Goal: Task Accomplishment & Management: Use online tool/utility

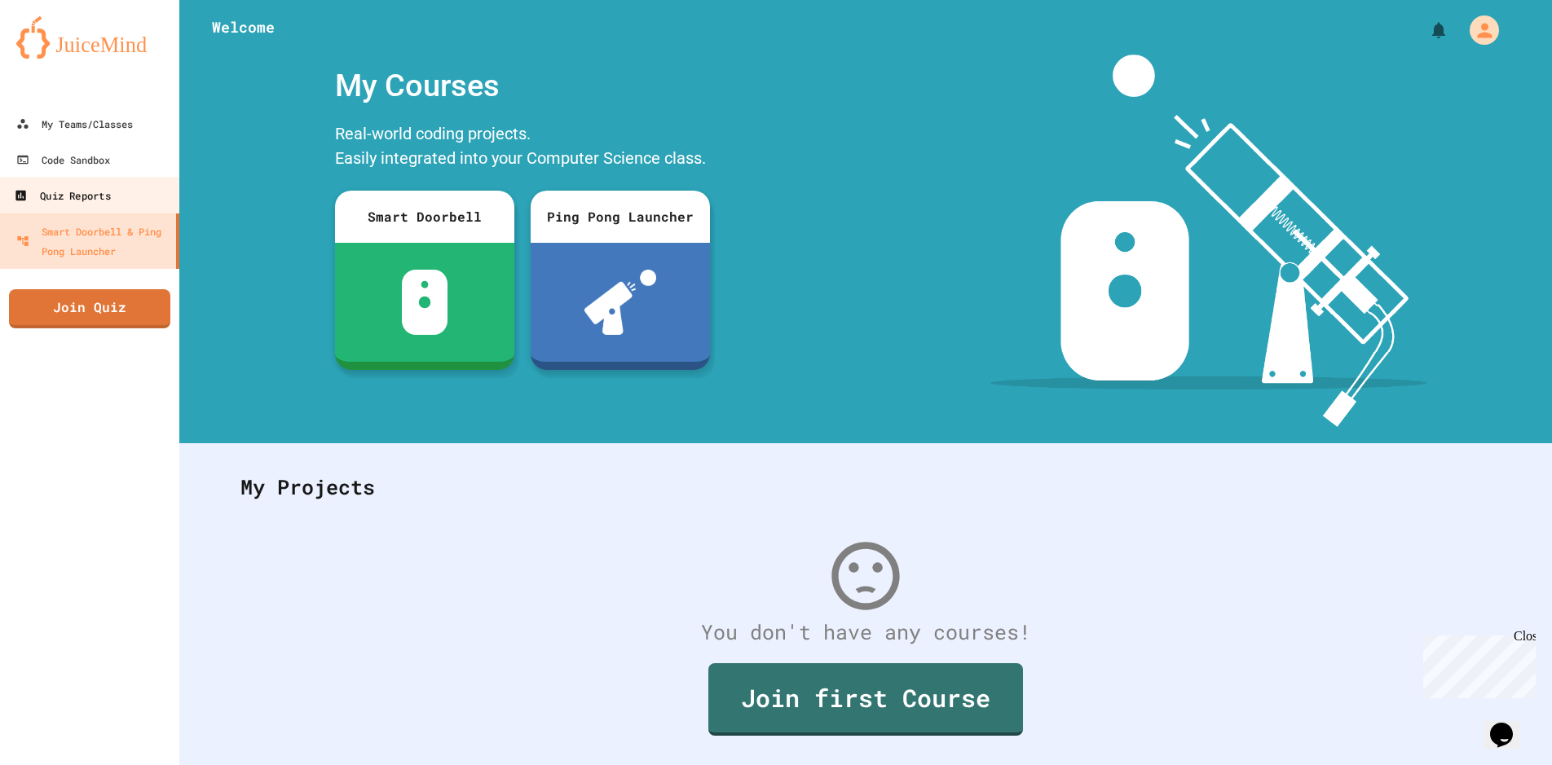
click at [118, 180] on link "Quiz Reports" at bounding box center [90, 195] width 185 height 37
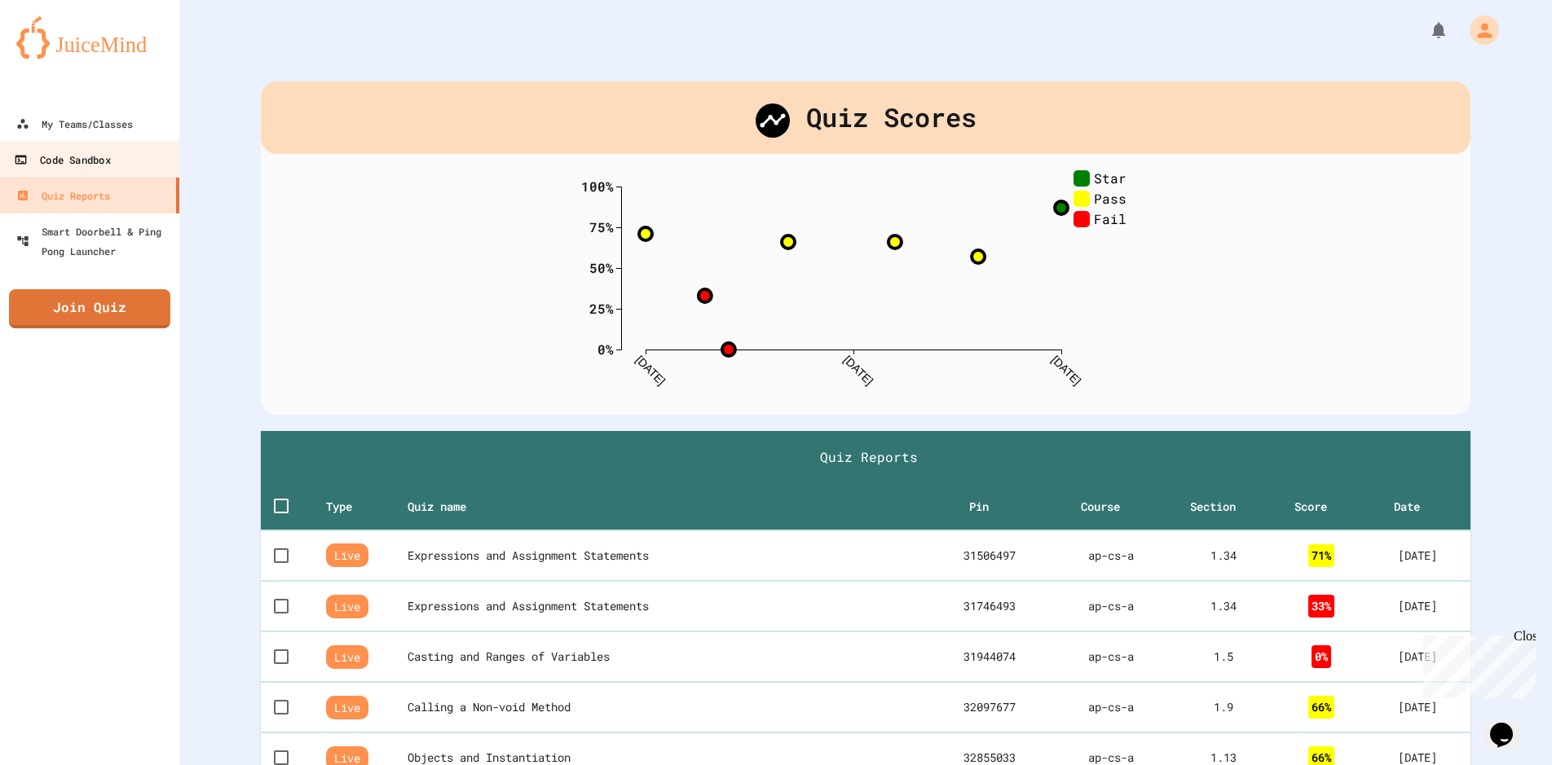
click at [118, 160] on link "Code Sandbox" at bounding box center [90, 159] width 185 height 37
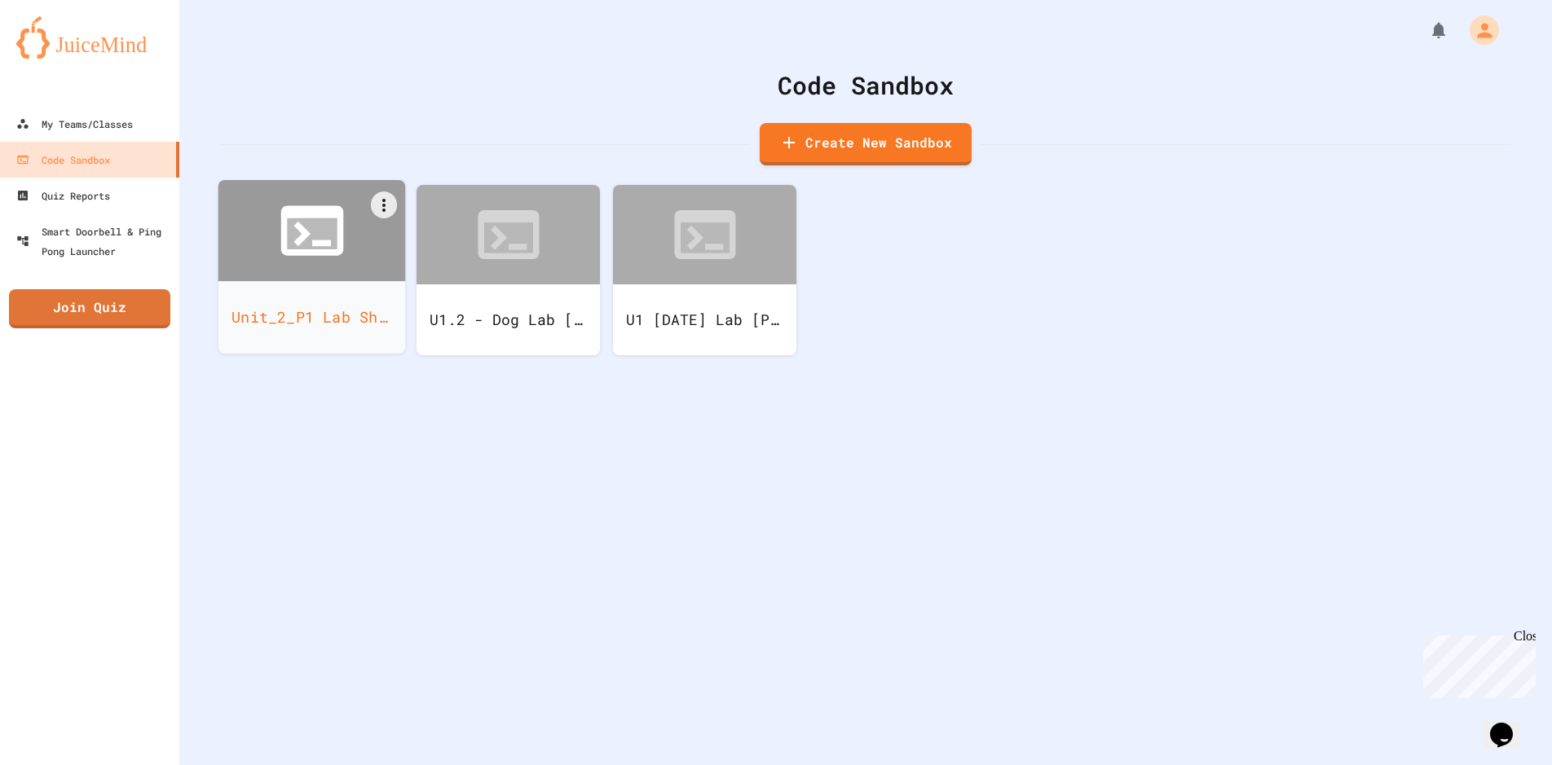
click at [322, 254] on icon at bounding box center [311, 231] width 63 height 50
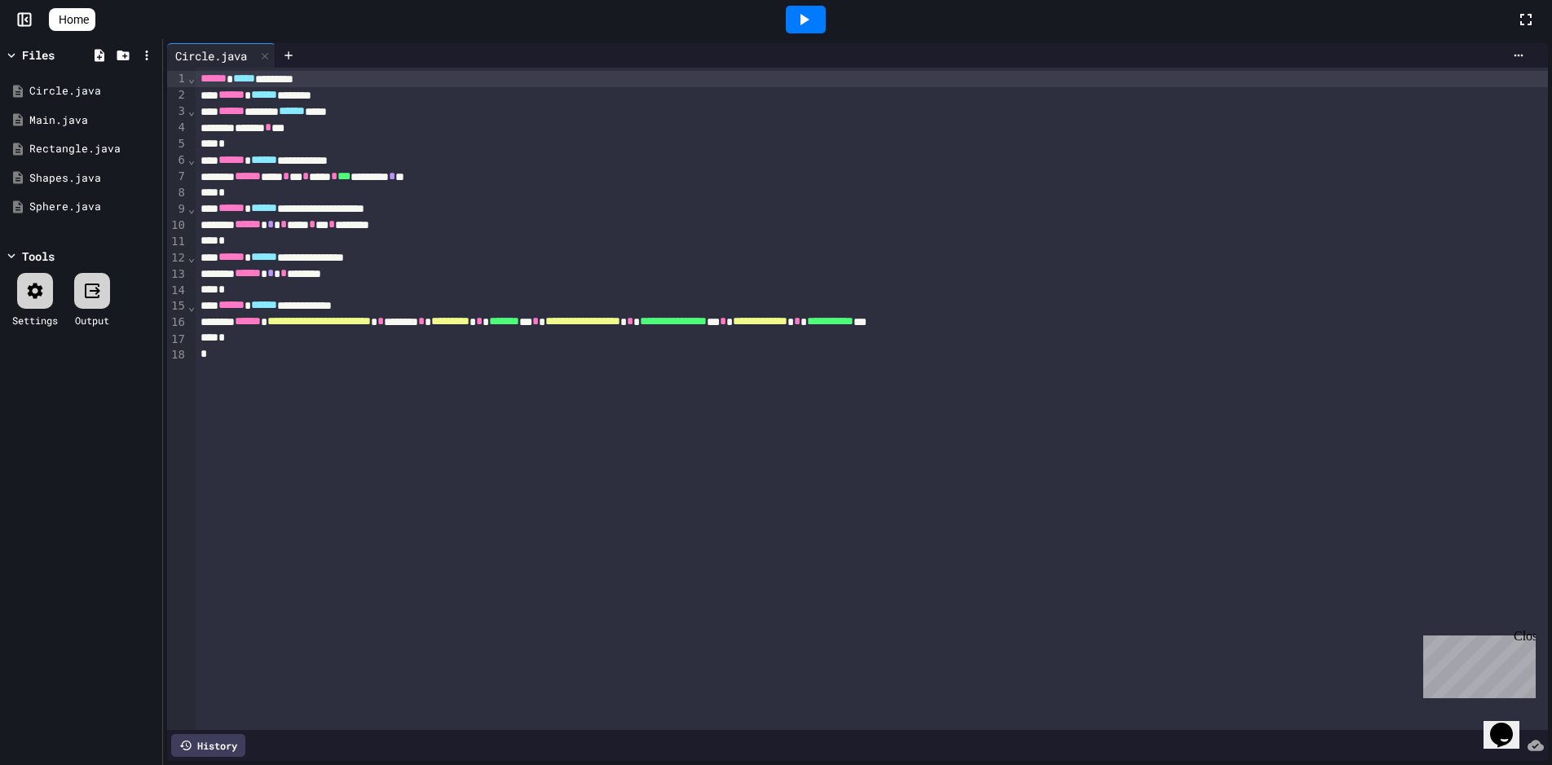
click at [355, 289] on div "*" at bounding box center [872, 290] width 1353 height 16
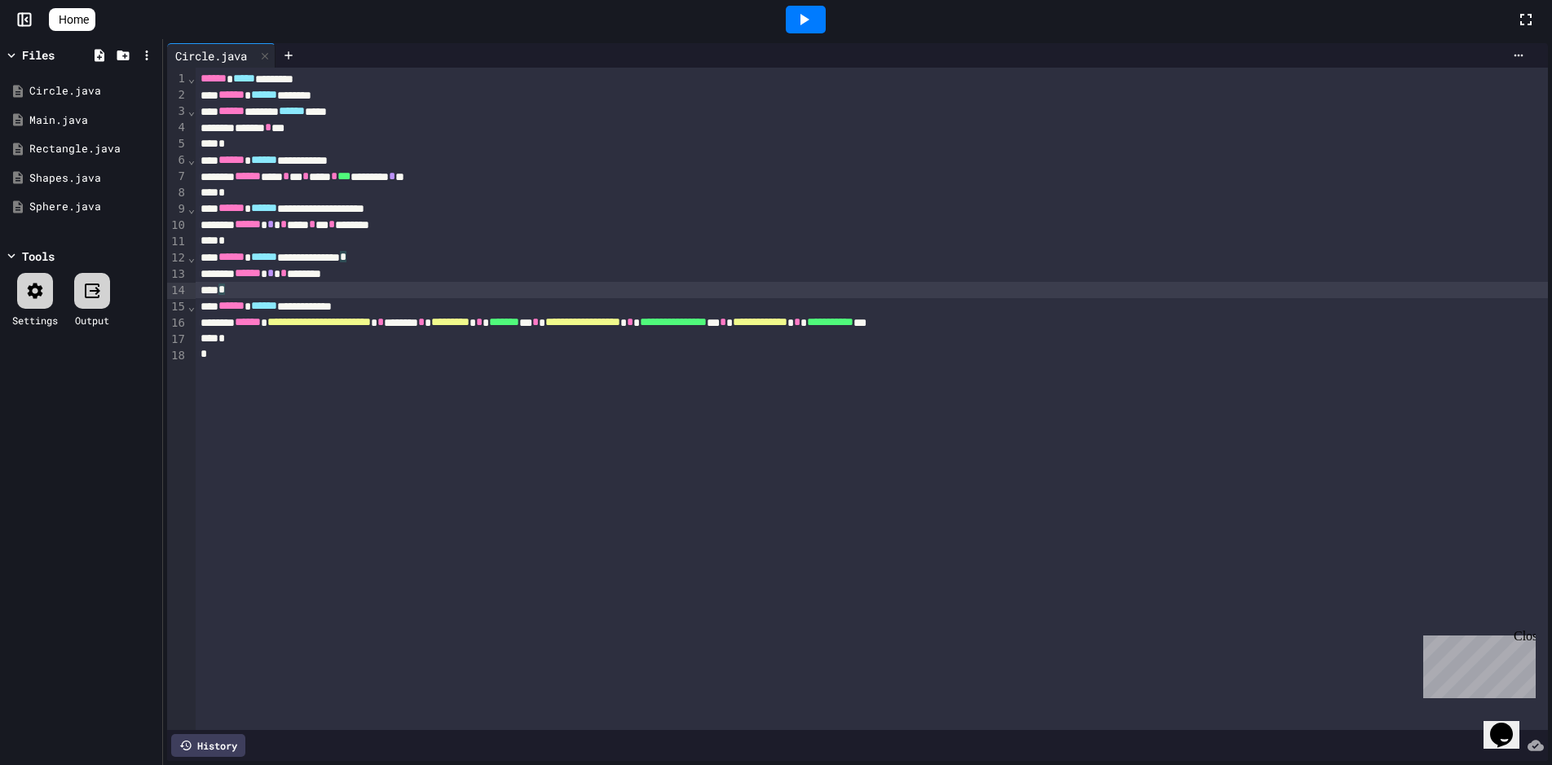
click at [484, 338] on div "*" at bounding box center [872, 339] width 1353 height 16
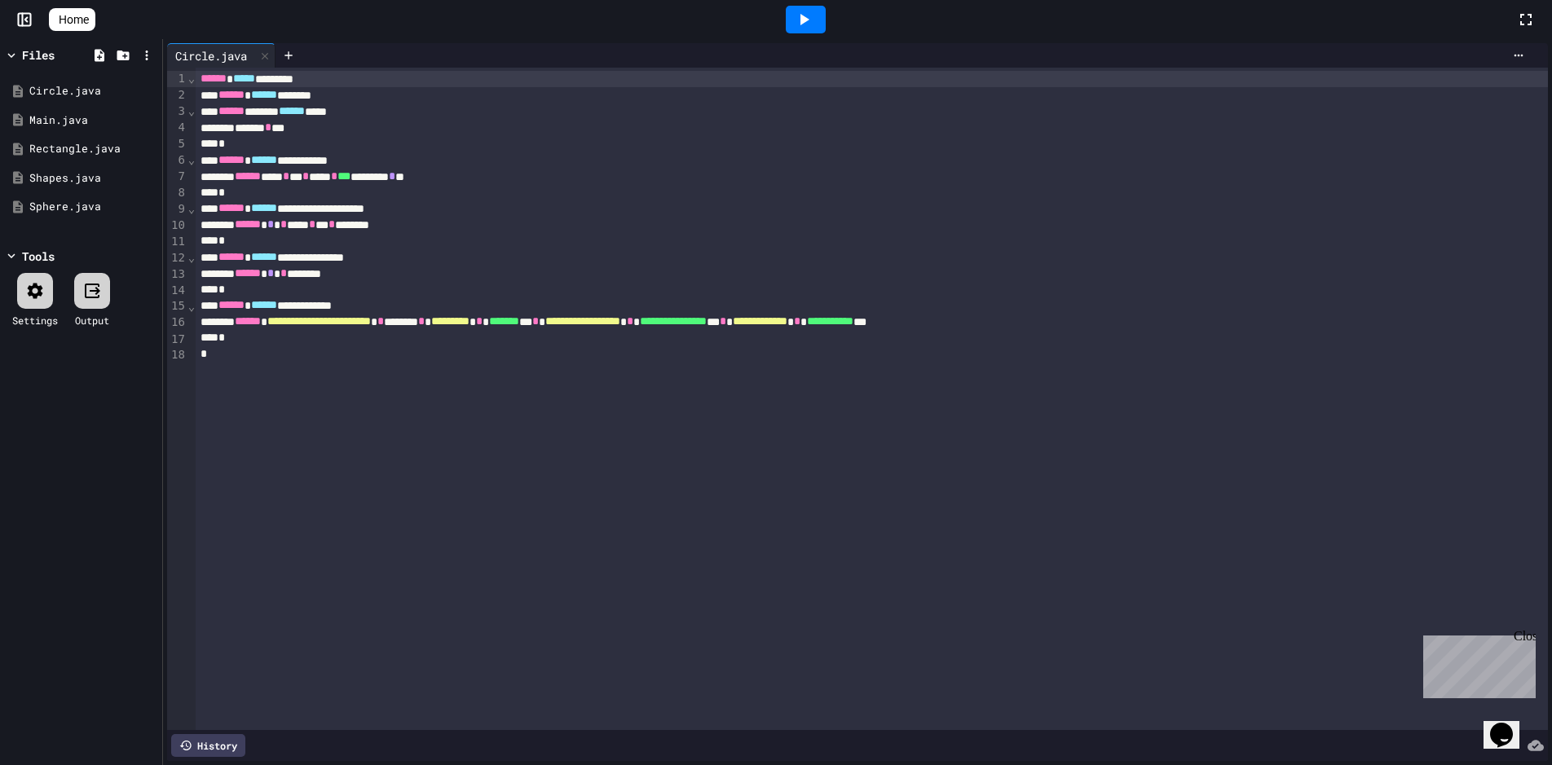
click at [37, 289] on icon at bounding box center [35, 291] width 20 height 20
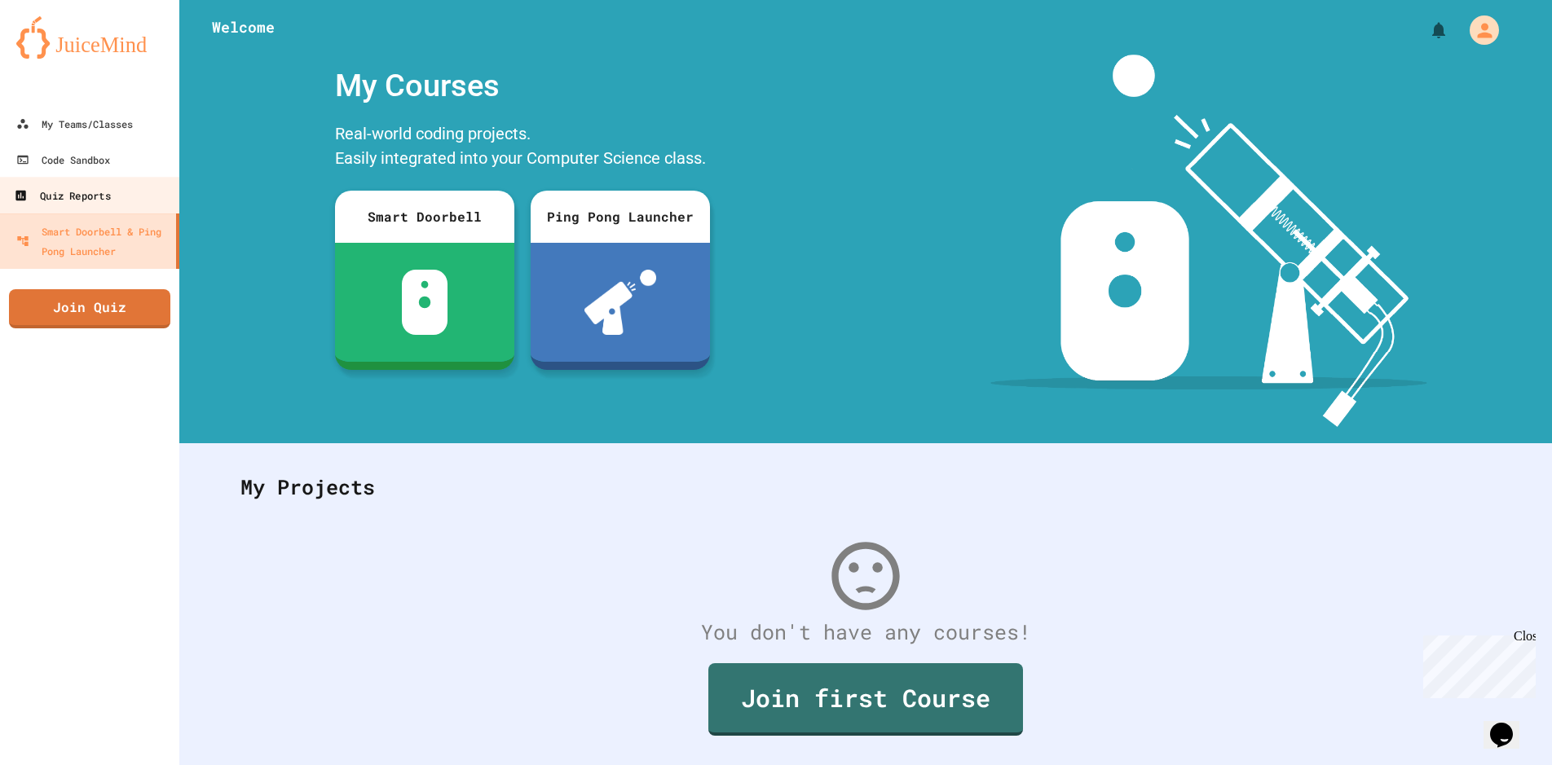
click at [138, 192] on link "Quiz Reports" at bounding box center [90, 195] width 185 height 37
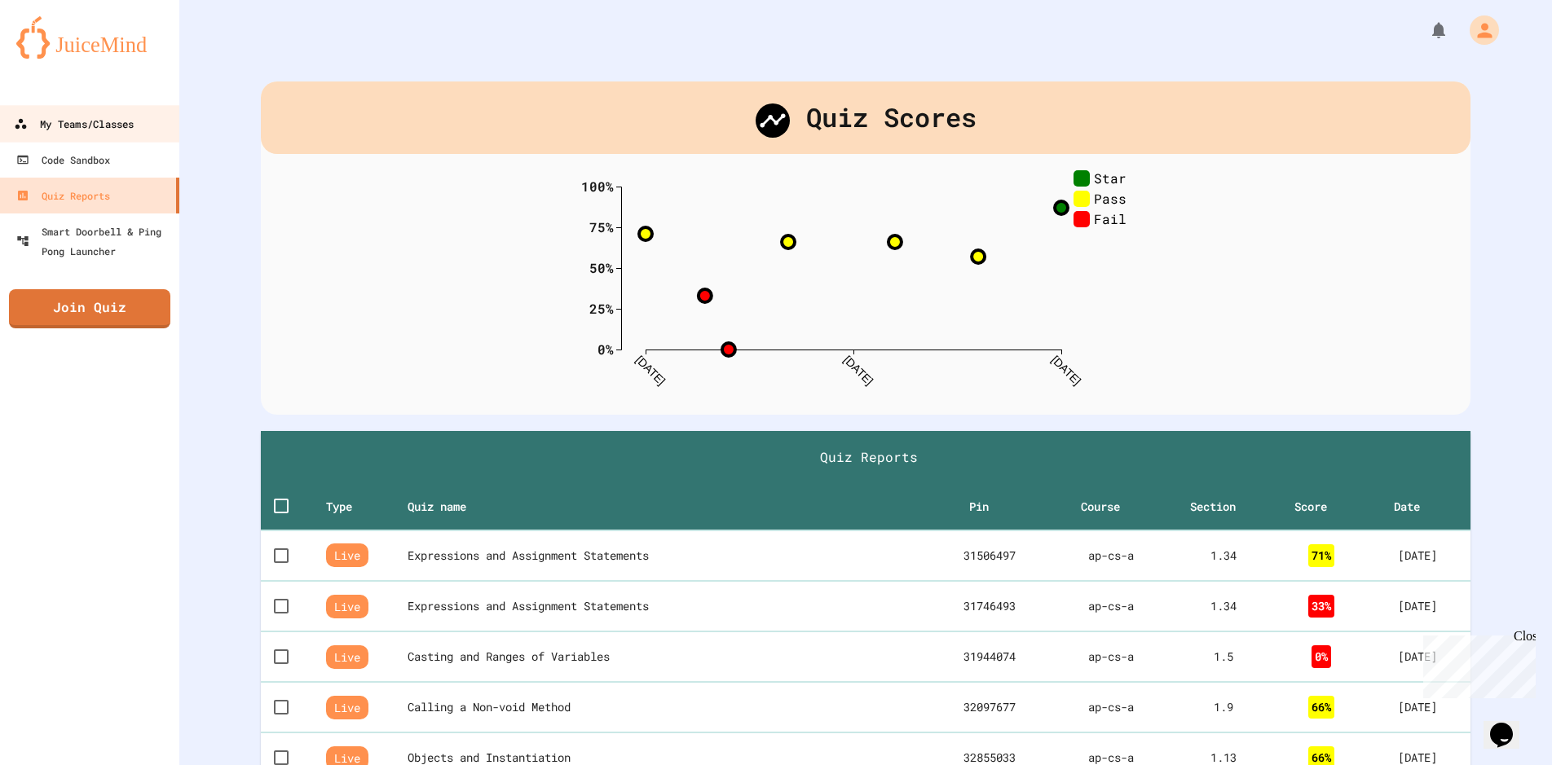
click at [154, 118] on link "My Teams/Classes" at bounding box center [90, 123] width 185 height 37
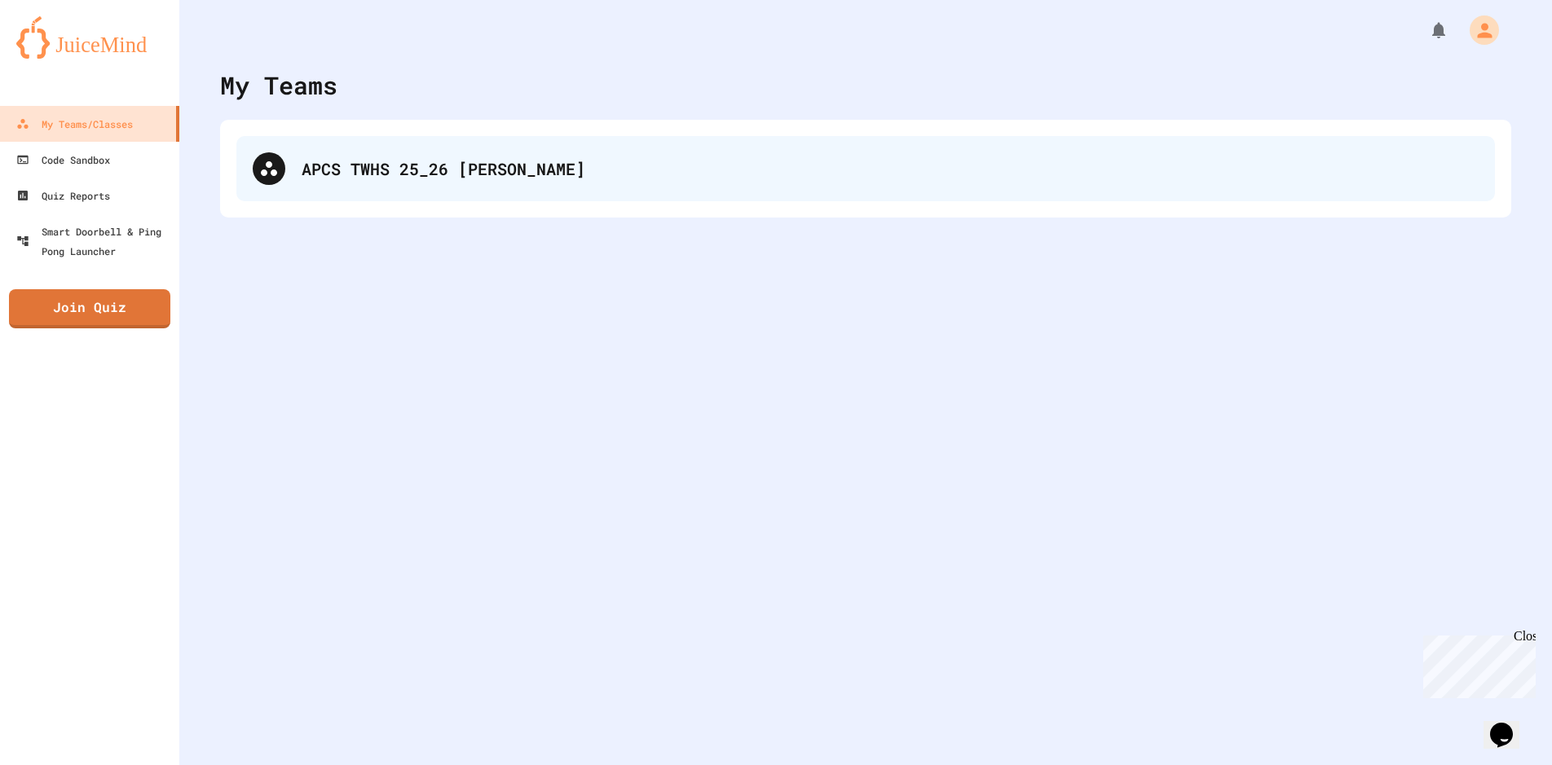
click at [318, 150] on div "APCS TWHS 25_26 Retta" at bounding box center [865, 168] width 1259 height 65
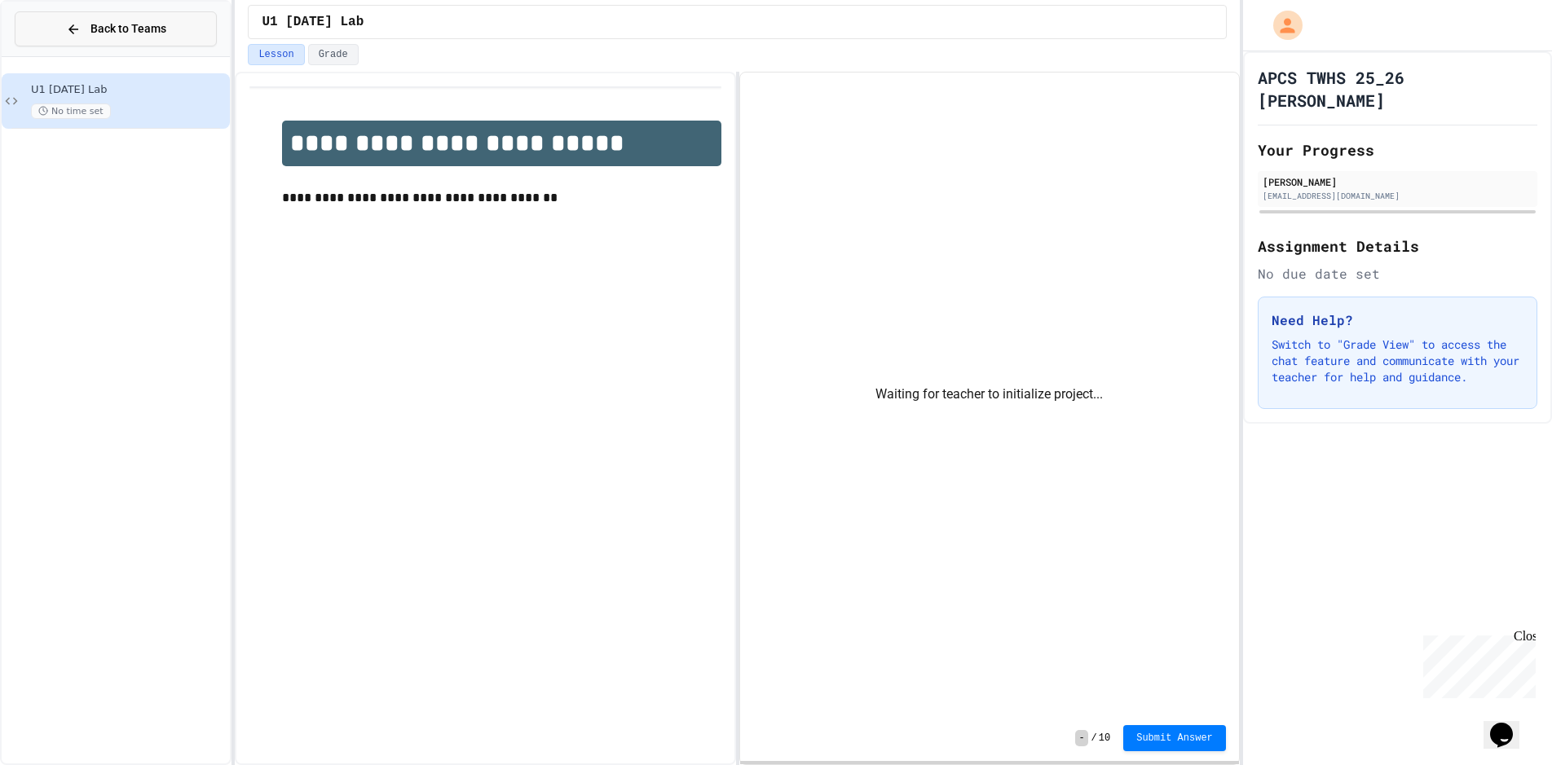
click at [107, 17] on button "Back to Teams" at bounding box center [116, 28] width 202 height 35
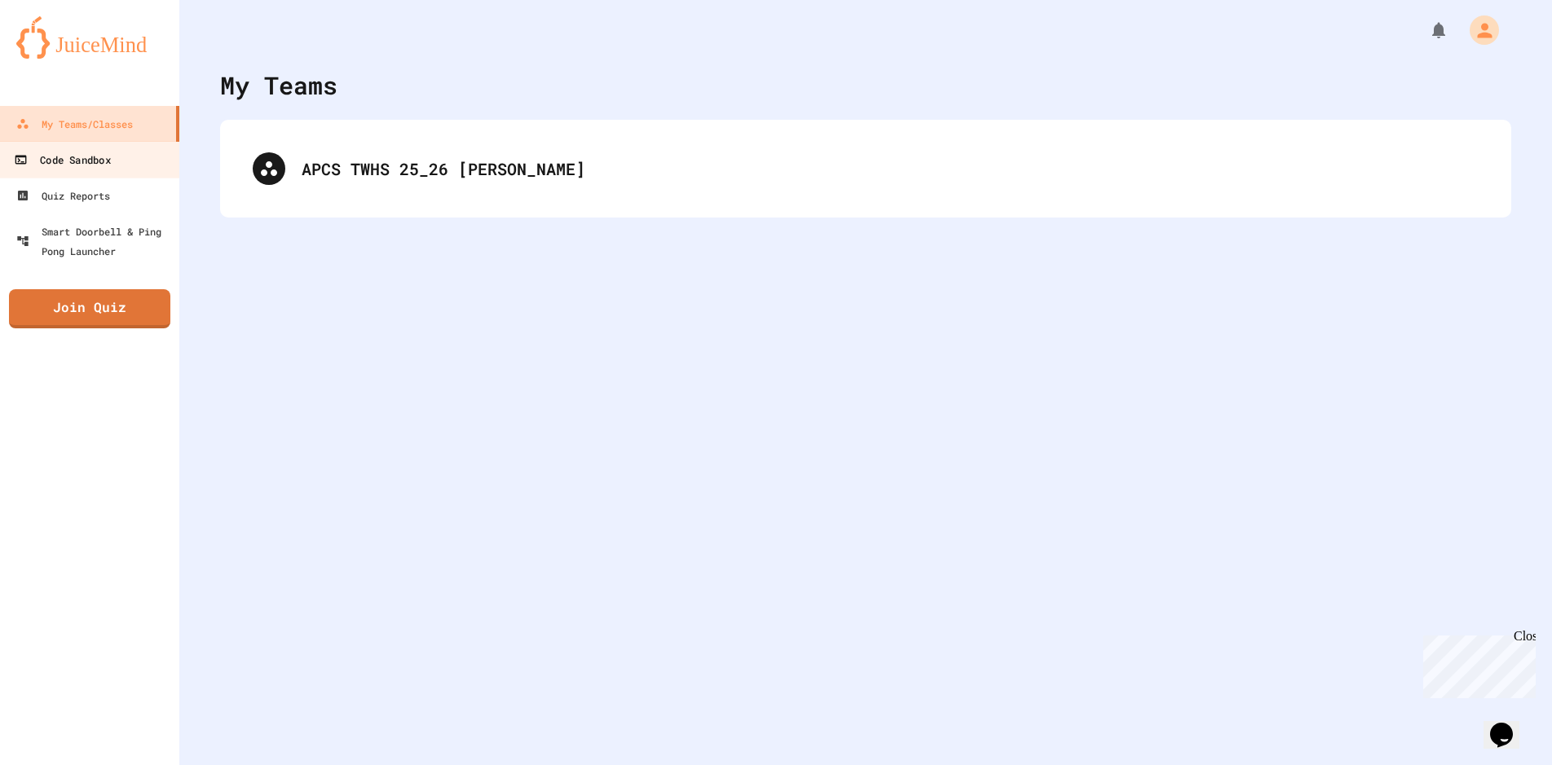
click at [100, 172] on link "Code Sandbox" at bounding box center [90, 159] width 185 height 37
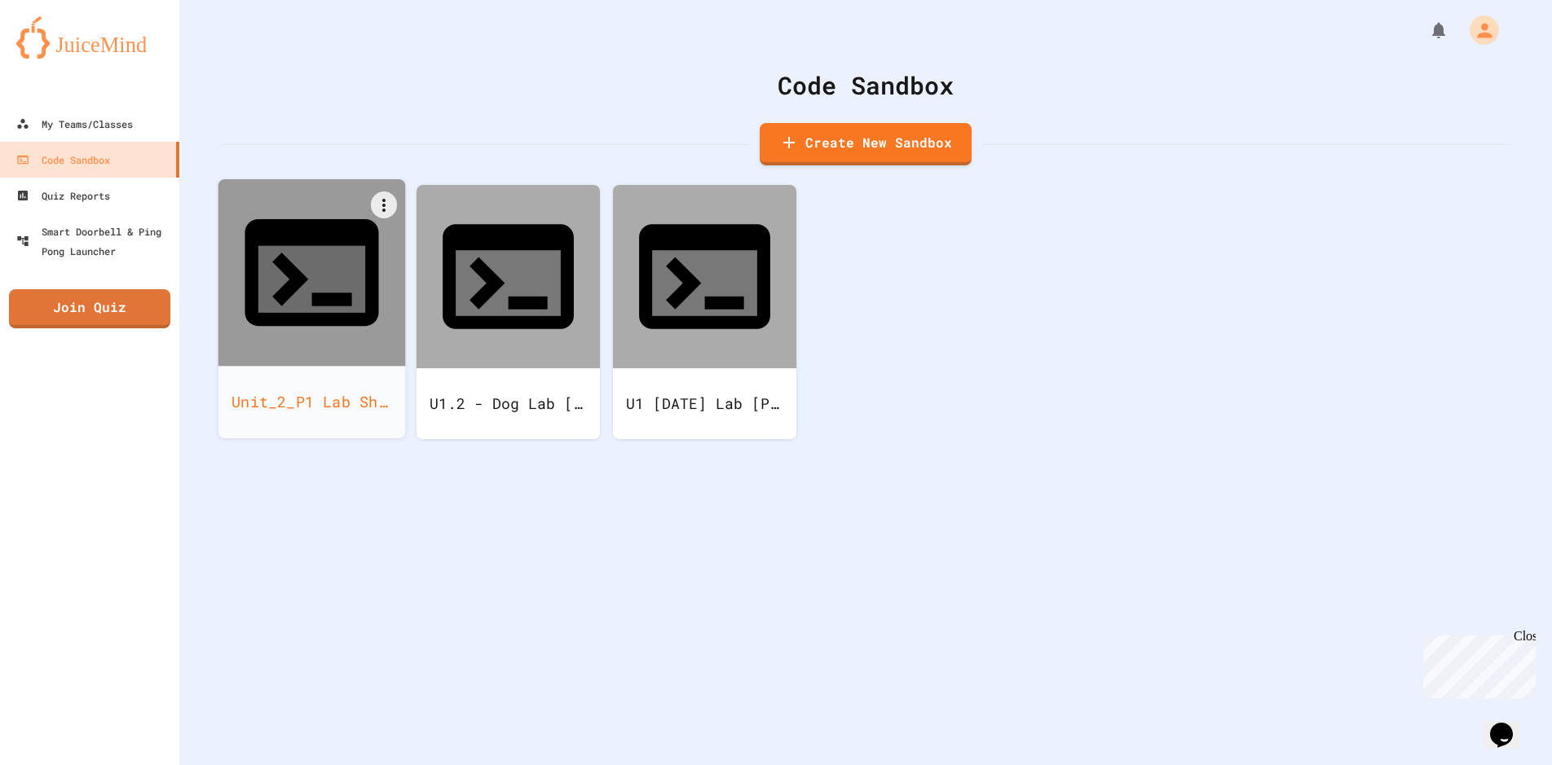
click at [293, 262] on icon at bounding box center [312, 272] width 161 height 161
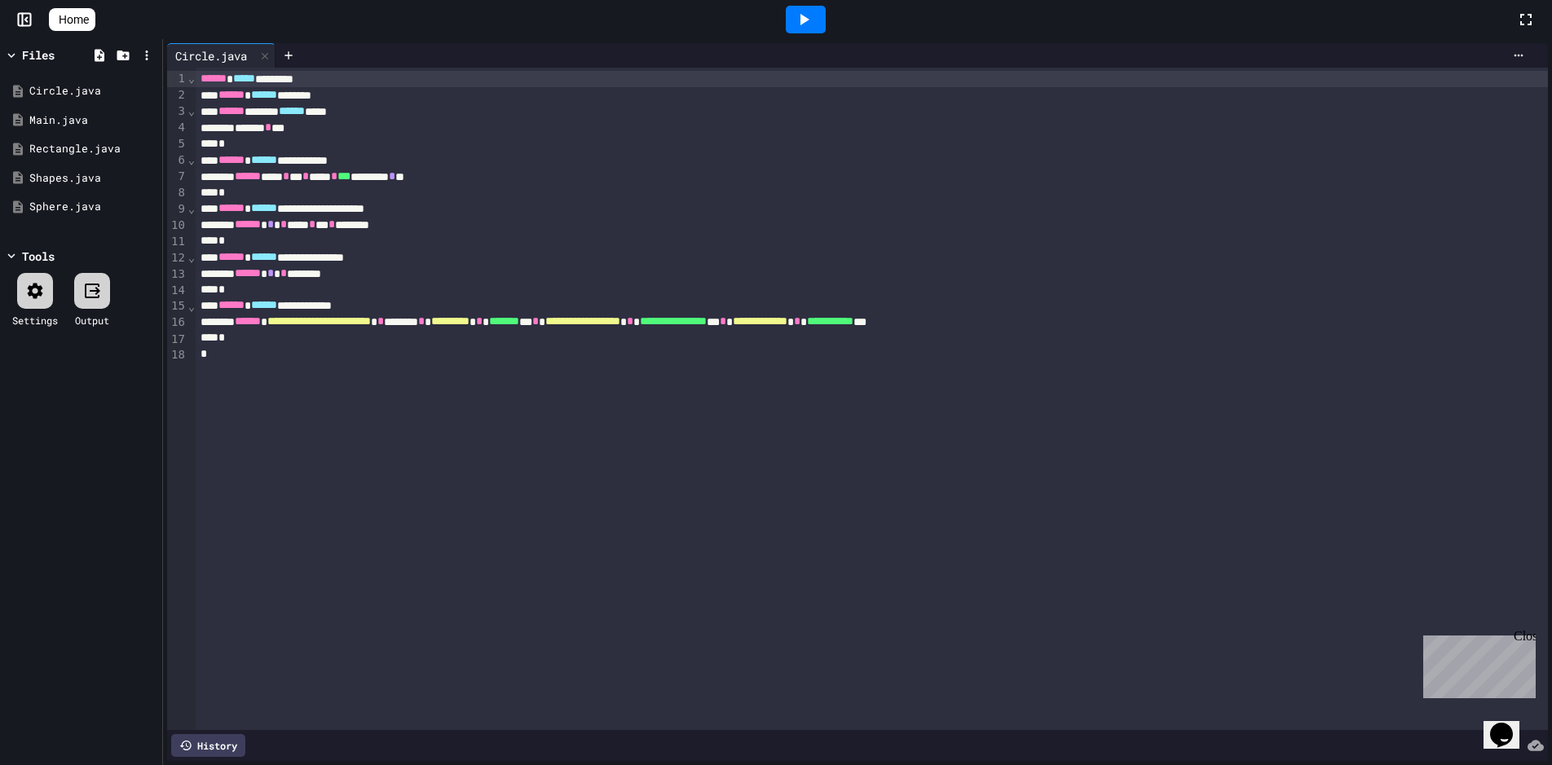
click at [637, 275] on div "****** * * *******" at bounding box center [872, 274] width 1353 height 16
